Goal: Find contact information: Obtain details needed to contact an individual or organization

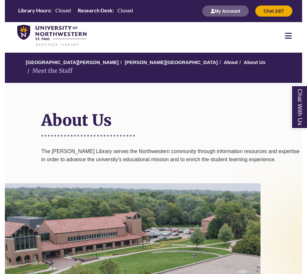
click at [72, 66] on li "Meet the Staff" at bounding box center [49, 70] width 47 height 9
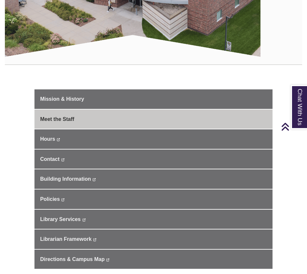
scroll to position [381, 0]
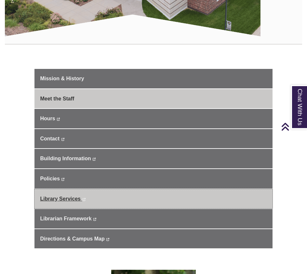
click at [67, 196] on span "Library Services" at bounding box center [60, 199] width 41 height 6
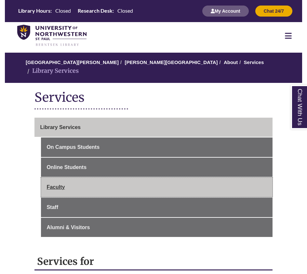
click at [55, 179] on link "Faculty" at bounding box center [156, 186] width 231 height 19
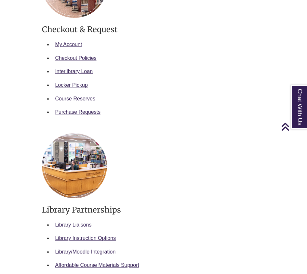
scroll to position [367, 0]
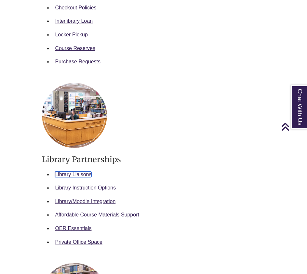
click at [70, 175] on link "Library Liaisons" at bounding box center [73, 175] width 36 height 6
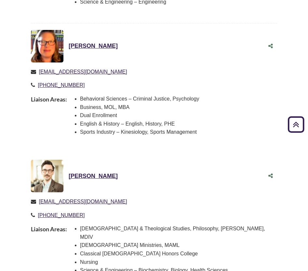
scroll to position [474, 0]
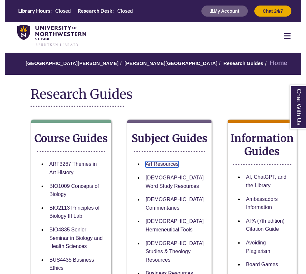
click at [146, 167] on link "Art Resources" at bounding box center [162, 164] width 33 height 6
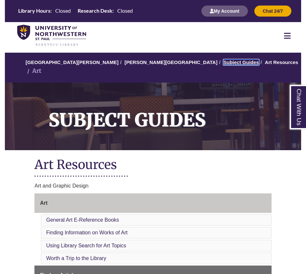
click at [224, 64] on link "Subject Guides" at bounding box center [241, 62] width 35 height 6
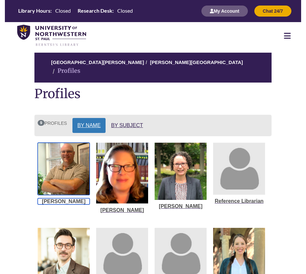
click at [59, 160] on img "List of Profiles" at bounding box center [64, 169] width 52 height 53
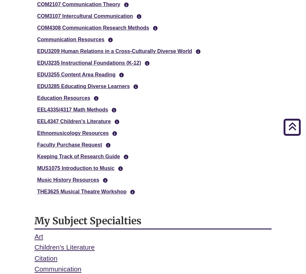
scroll to position [478, 0]
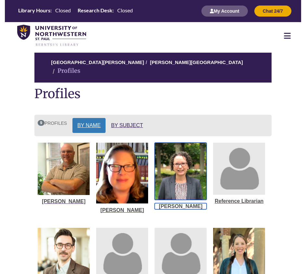
click at [168, 165] on img "List of Profiles" at bounding box center [181, 171] width 52 height 57
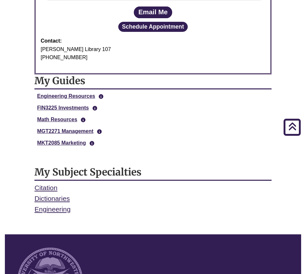
scroll to position [368, 0]
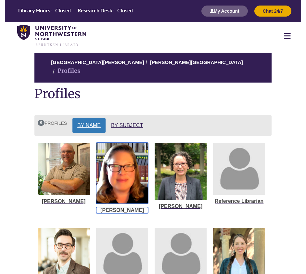
click at [130, 165] on img "List of Profiles" at bounding box center [122, 173] width 52 height 61
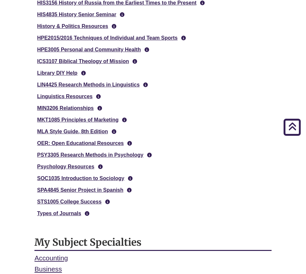
scroll to position [636, 0]
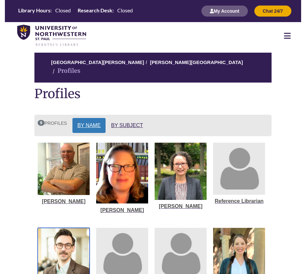
click at [57, 242] on img "List of Profiles" at bounding box center [64, 254] width 52 height 52
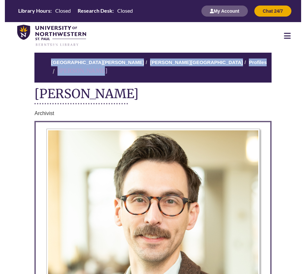
drag, startPoint x: 306, startPoint y: 45, endPoint x: 309, endPoint y: 43, distance: 3.8
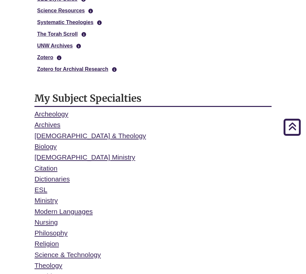
scroll to position [551, 0]
